Goal: Task Accomplishment & Management: Complete application form

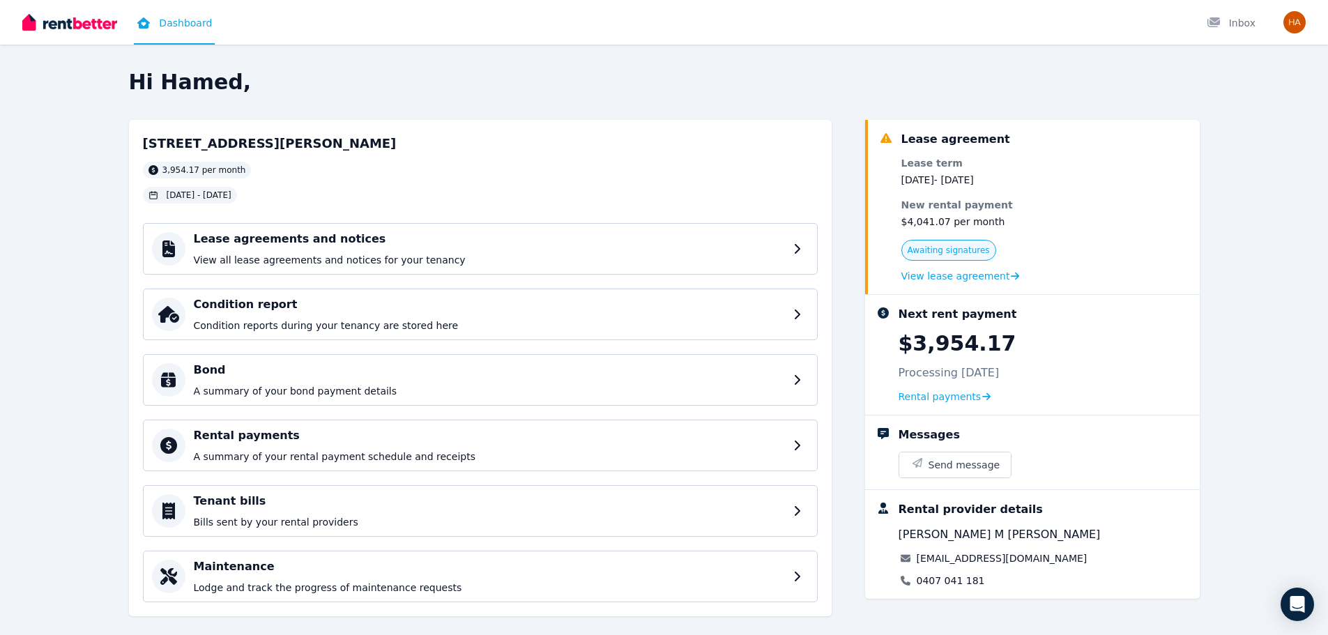
scroll to position [20, 0]
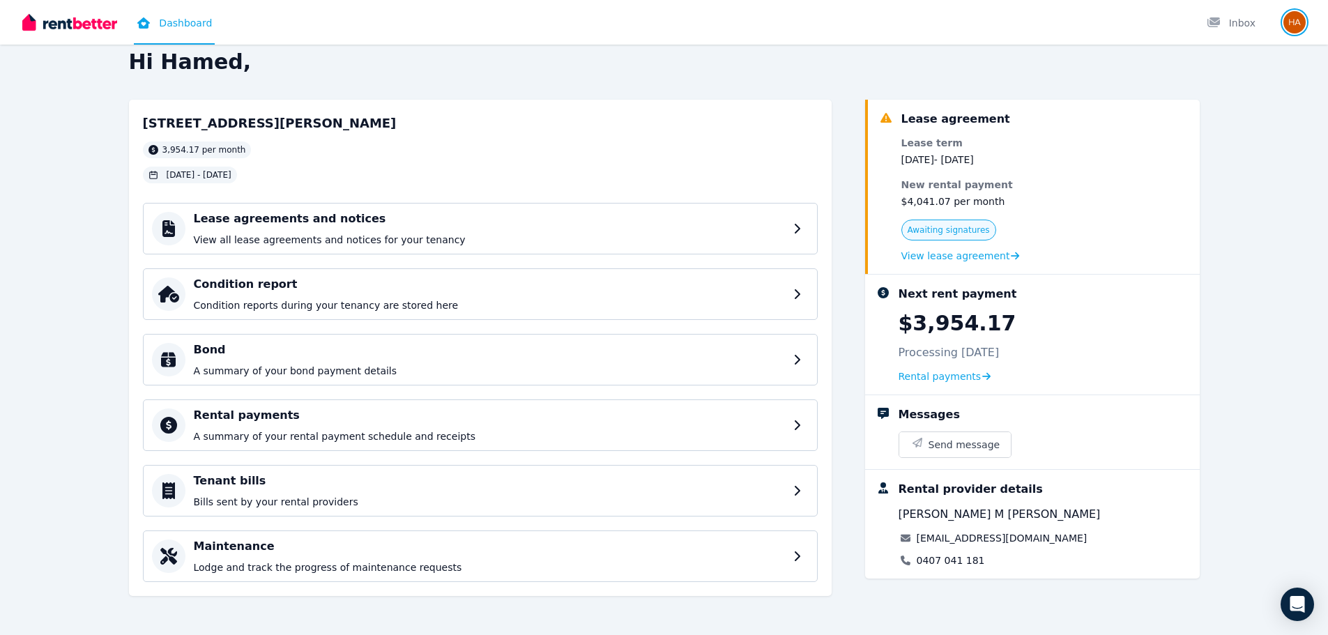
click at [1296, 22] on img "button" at bounding box center [1295, 22] width 22 height 22
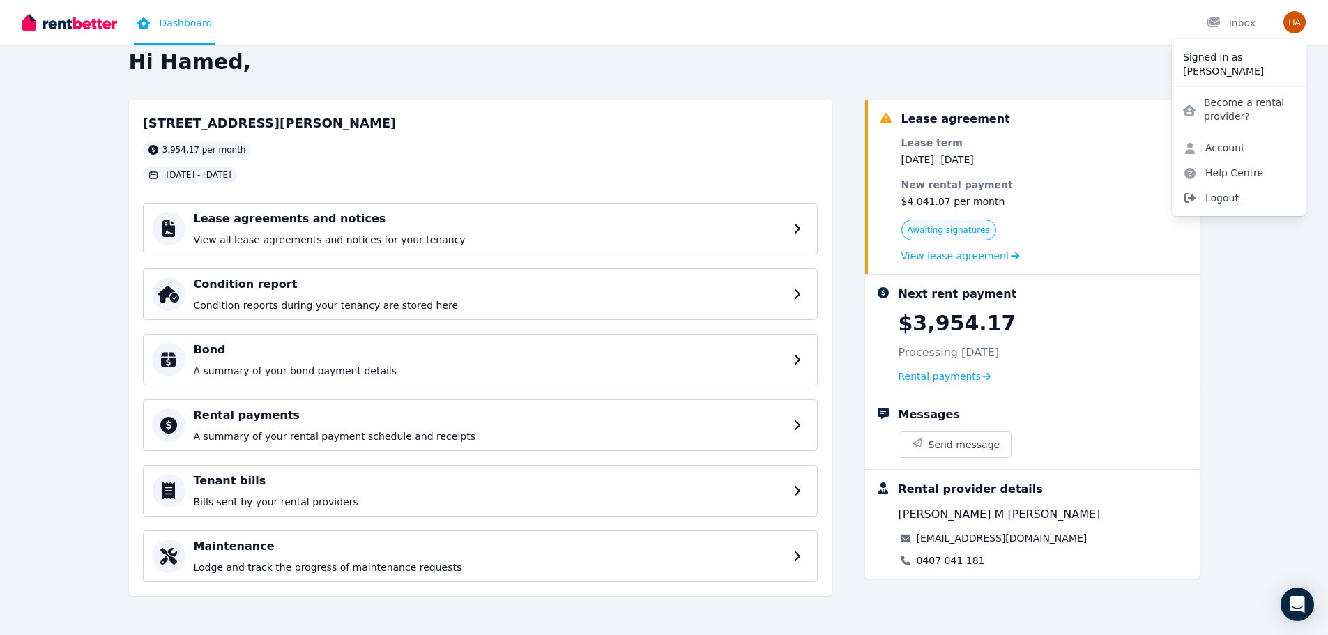
click at [1234, 196] on span "Logout" at bounding box center [1239, 197] width 134 height 25
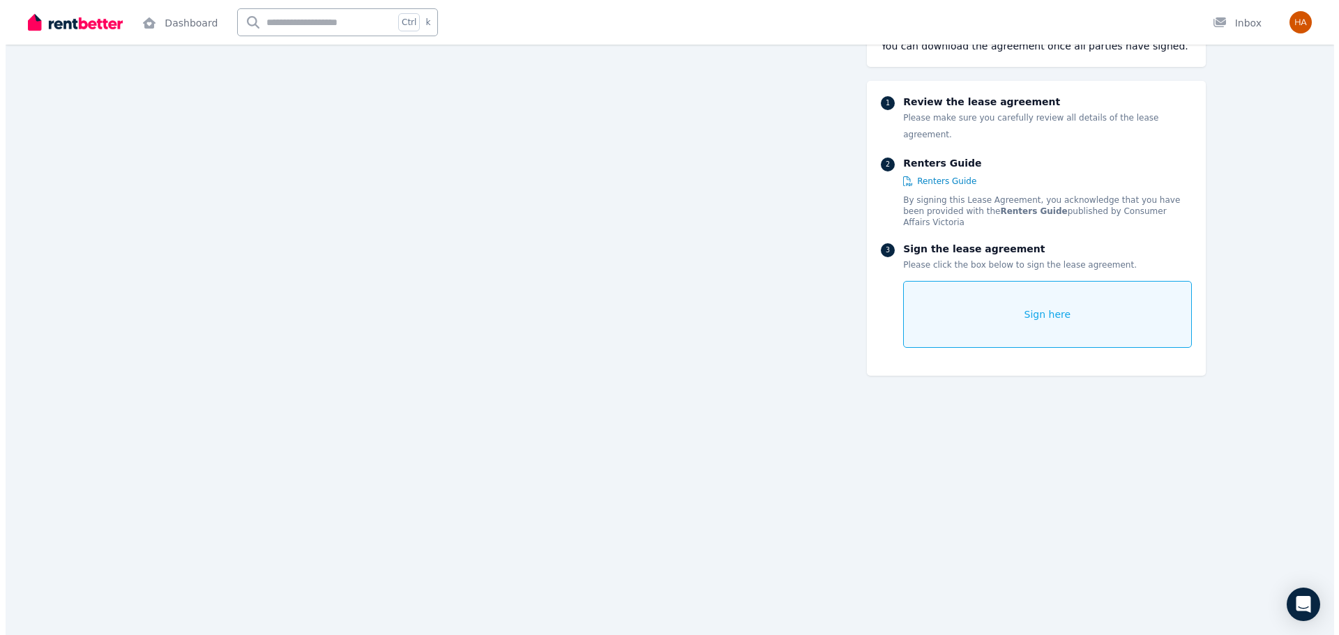
scroll to position [8368, 0]
click at [1003, 294] on div "Sign here" at bounding box center [1041, 314] width 288 height 67
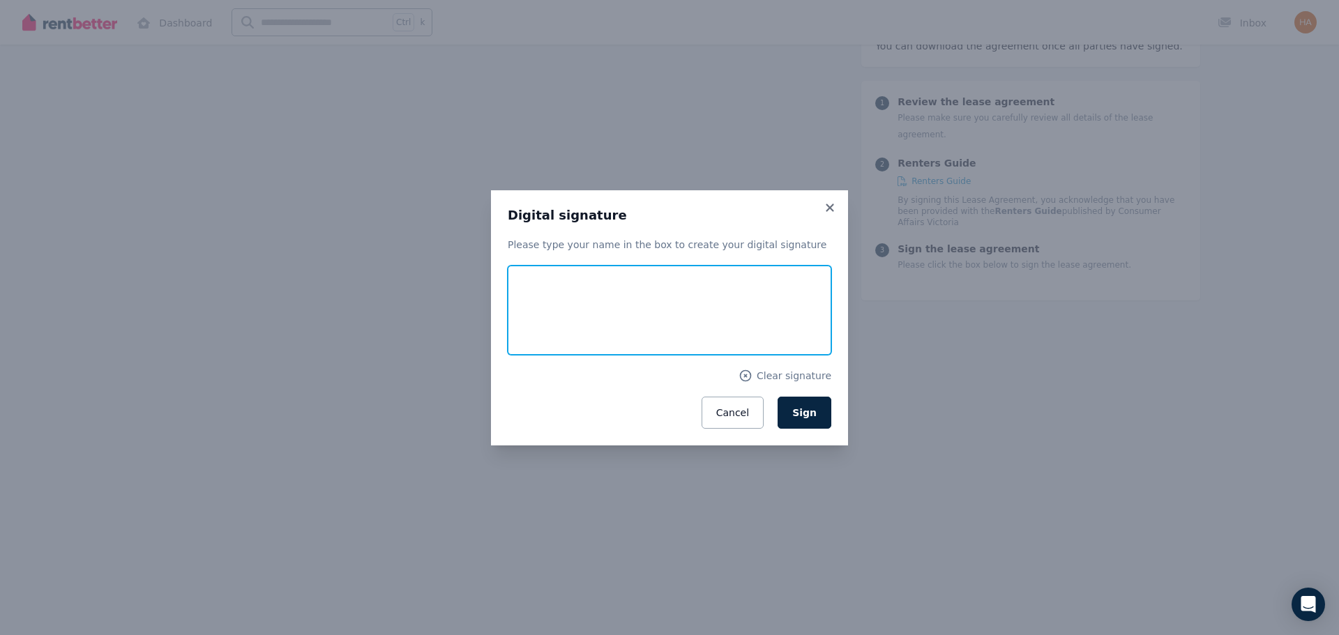
click at [566, 305] on input "text" at bounding box center [670, 310] width 324 height 89
type input "**********"
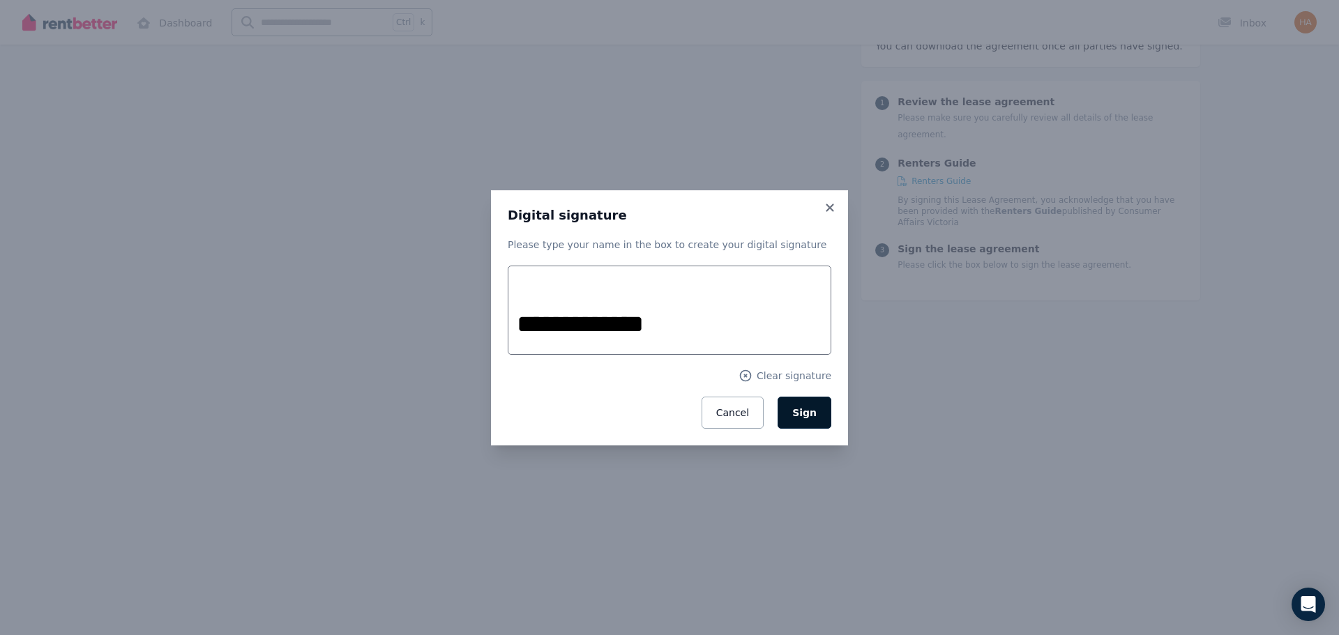
click at [811, 411] on span "Sign" at bounding box center [804, 412] width 24 height 11
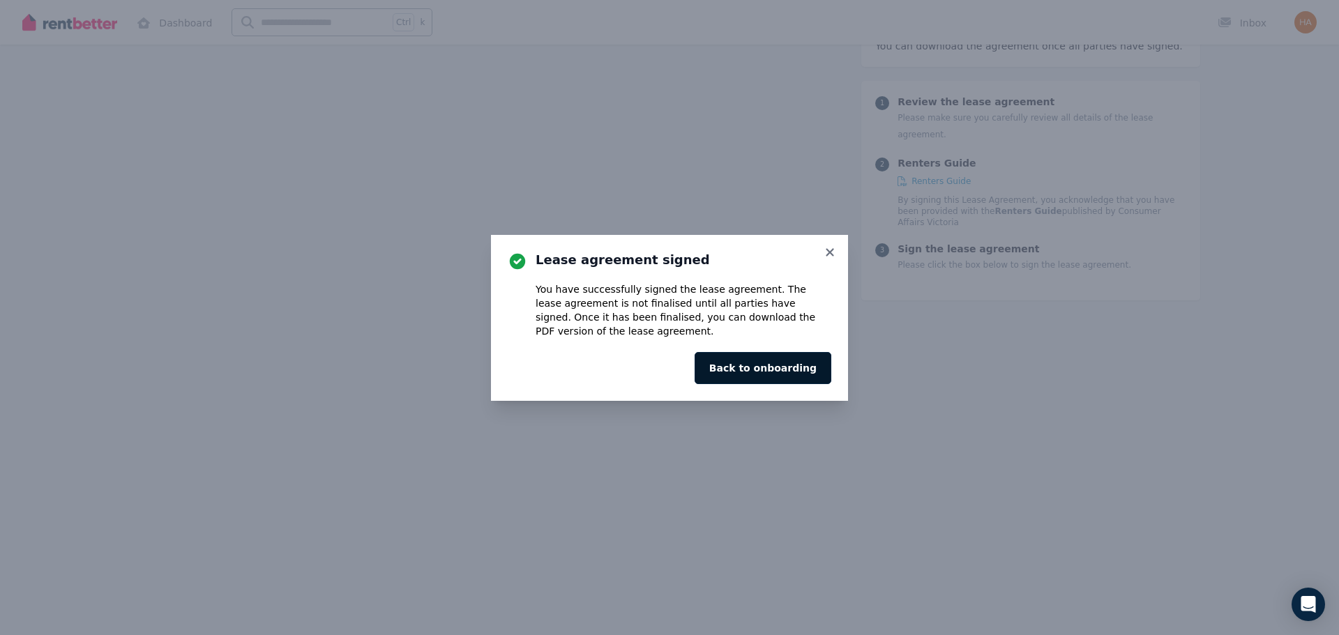
click at [791, 371] on button "Back to onboarding" at bounding box center [763, 368] width 137 height 32
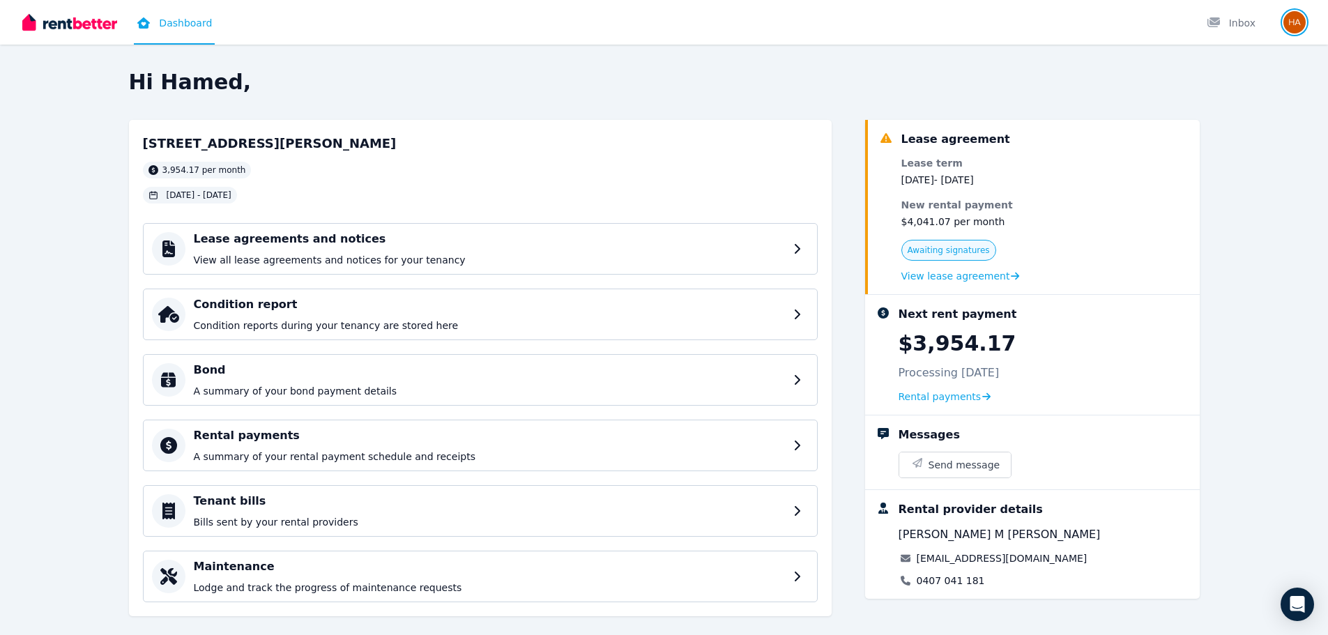
click at [1297, 26] on img "button" at bounding box center [1295, 22] width 22 height 22
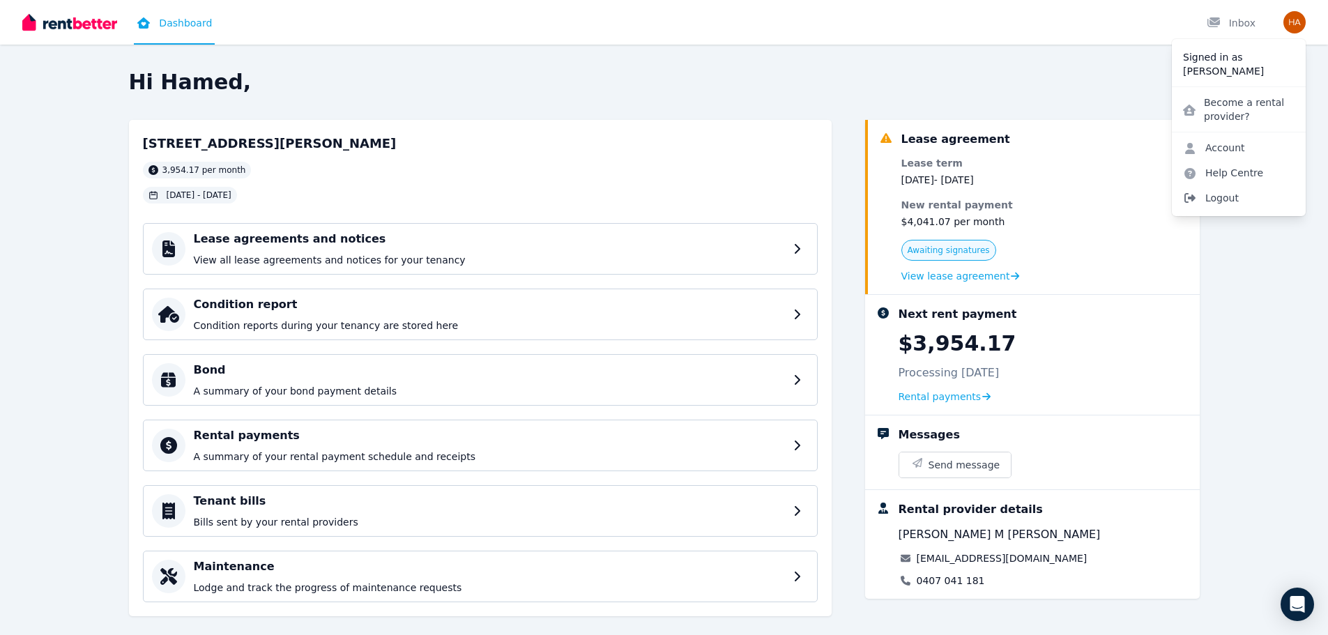
drag, startPoint x: 1222, startPoint y: 195, endPoint x: 1206, endPoint y: 190, distance: 17.4
click at [1219, 195] on span "Logout" at bounding box center [1239, 197] width 134 height 25
